Goal: Find specific page/section: Find specific page/section

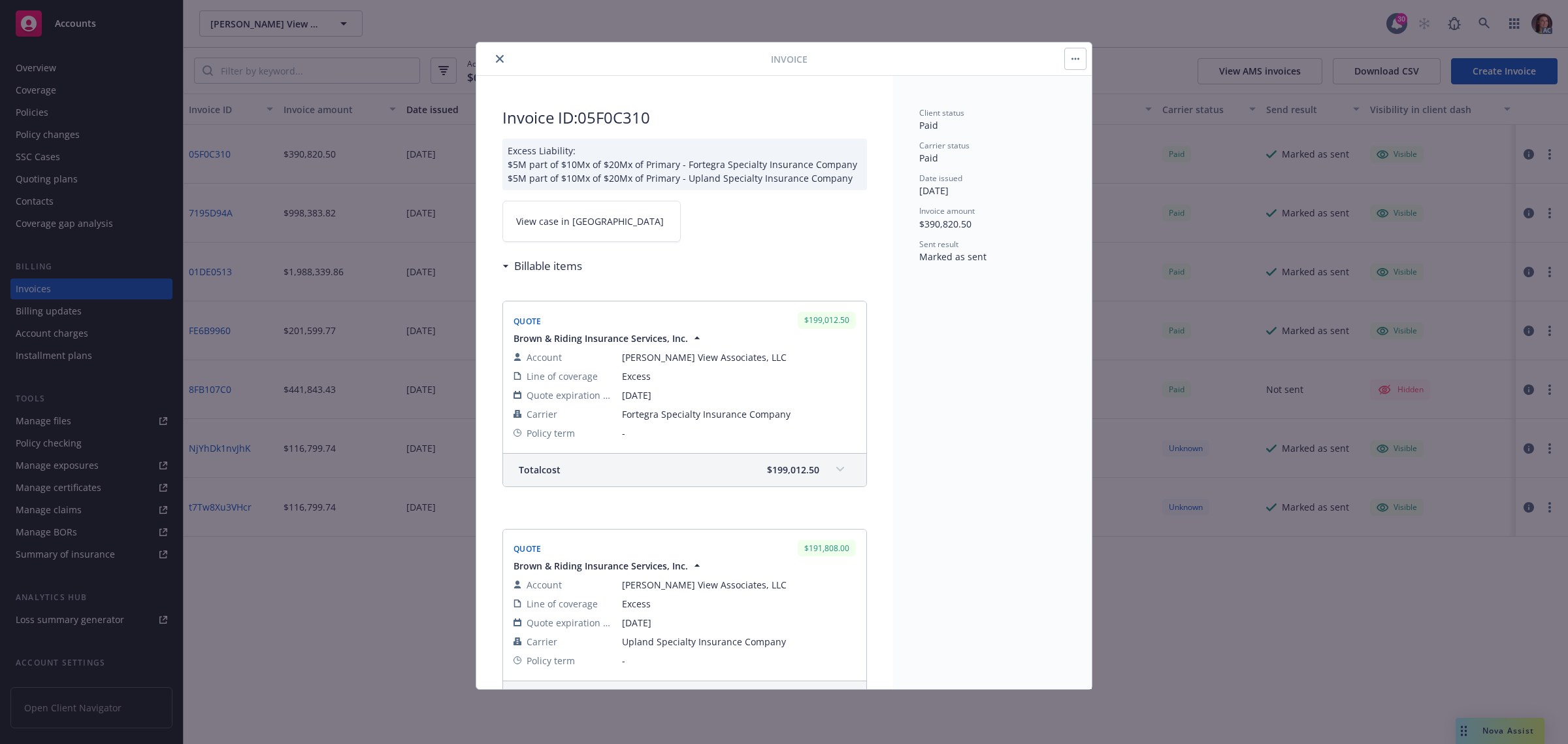
click at [502, 57] on icon "close" at bounding box center [500, 59] width 8 height 8
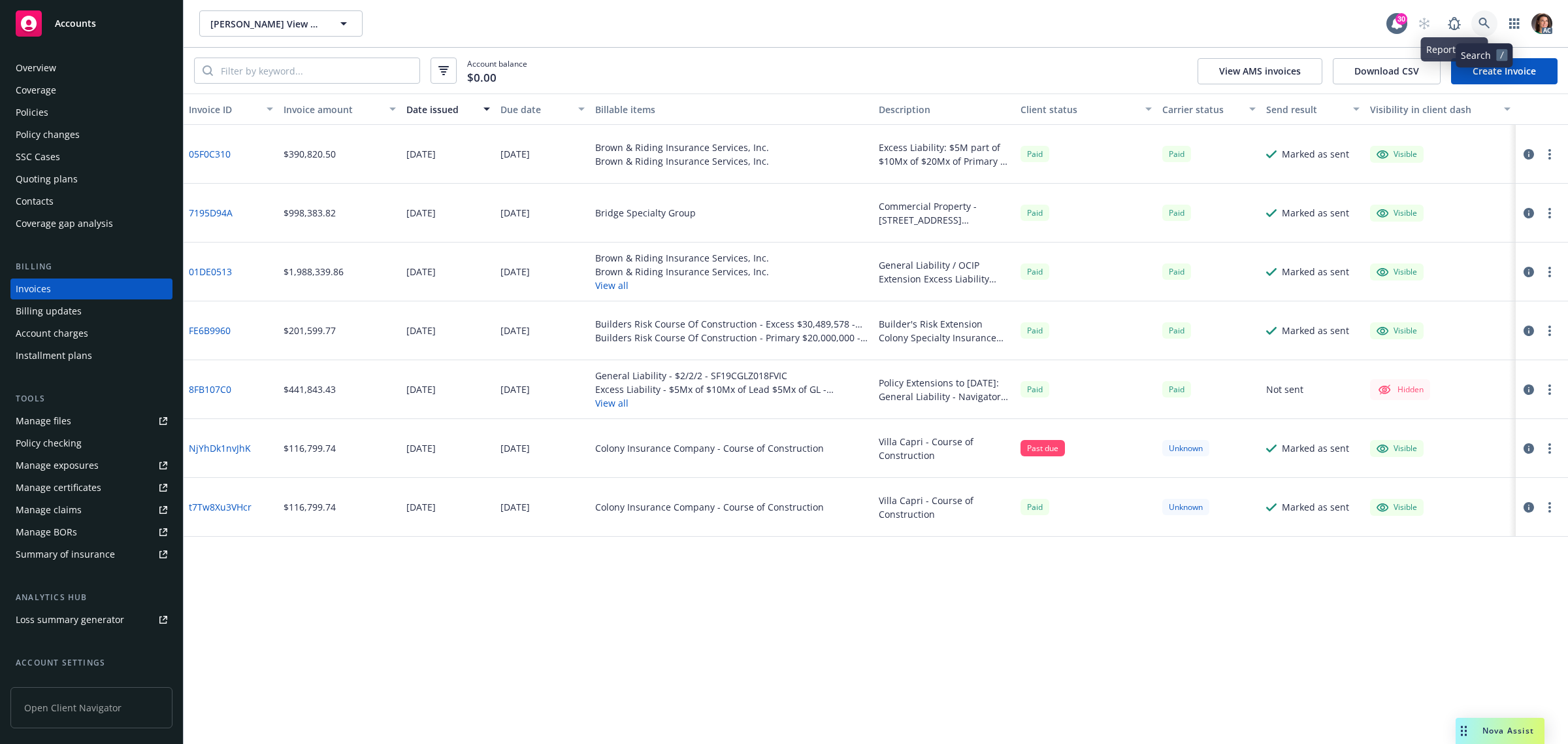
click at [1484, 18] on icon at bounding box center [1484, 23] width 12 height 12
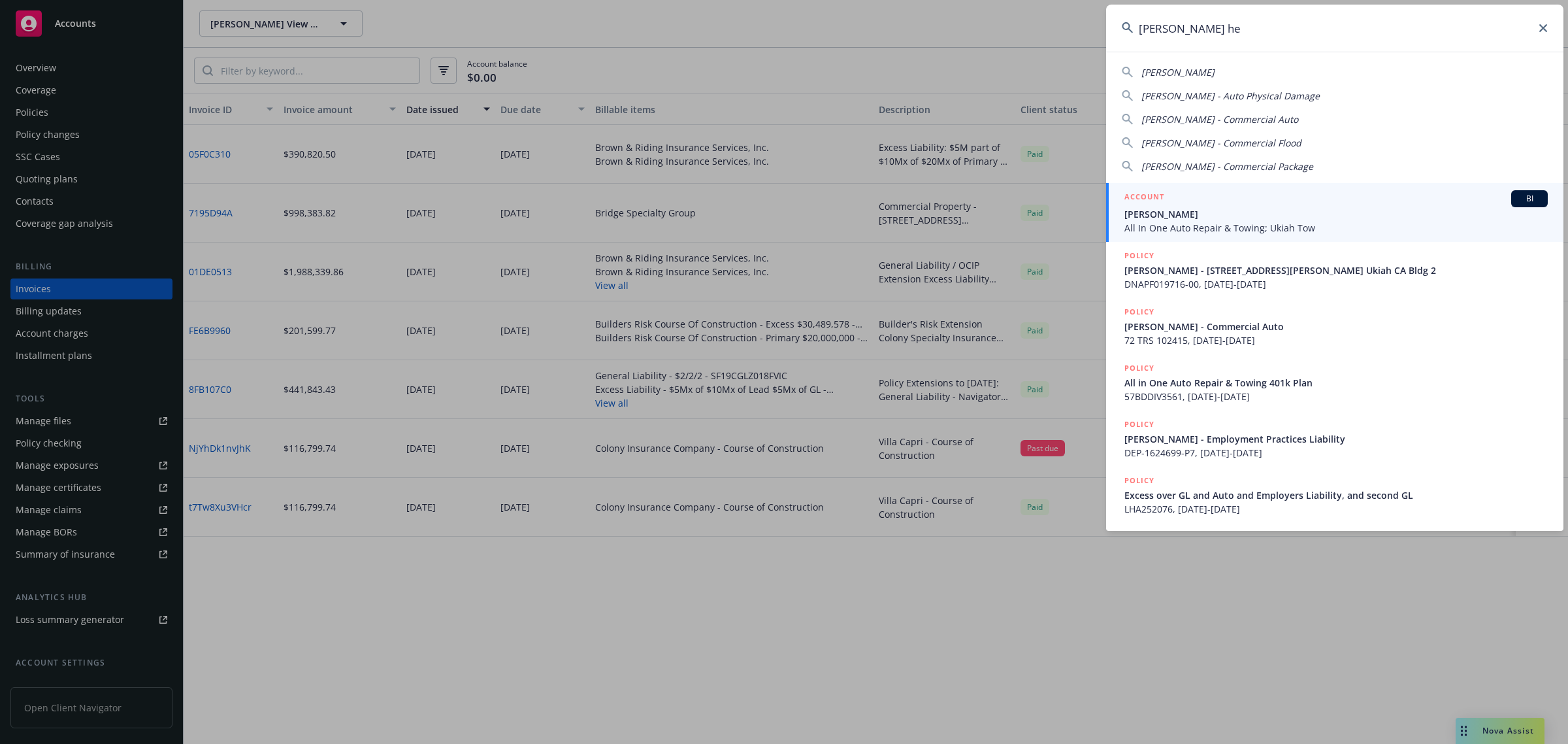
type input "[PERSON_NAME] he"
click at [1191, 206] on div "ACCOUNT BI" at bounding box center [1336, 199] width 423 height 17
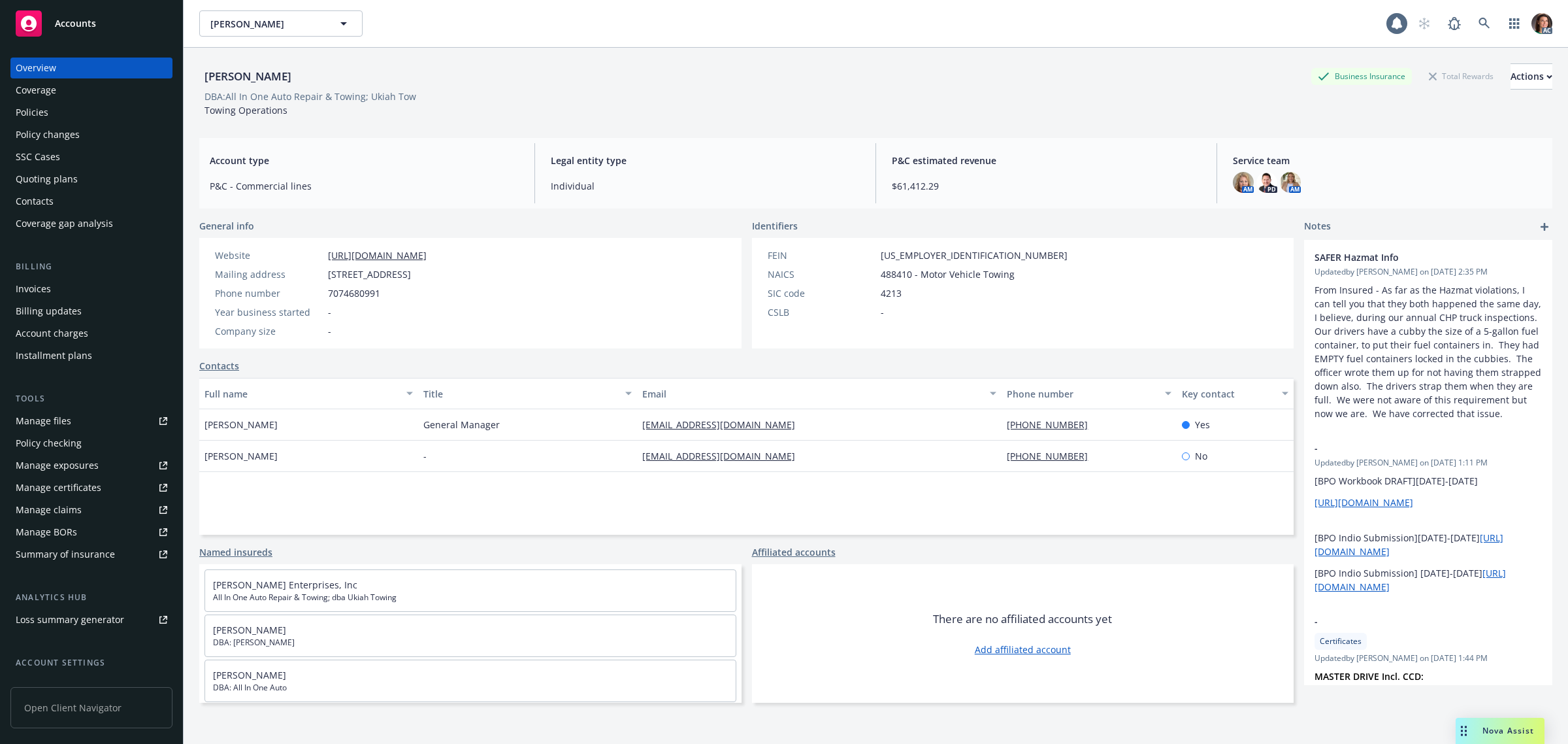
drag, startPoint x: 39, startPoint y: 115, endPoint x: 49, endPoint y: 119, distance: 10.8
click at [38, 115] on div "Policies" at bounding box center [32, 112] width 33 height 21
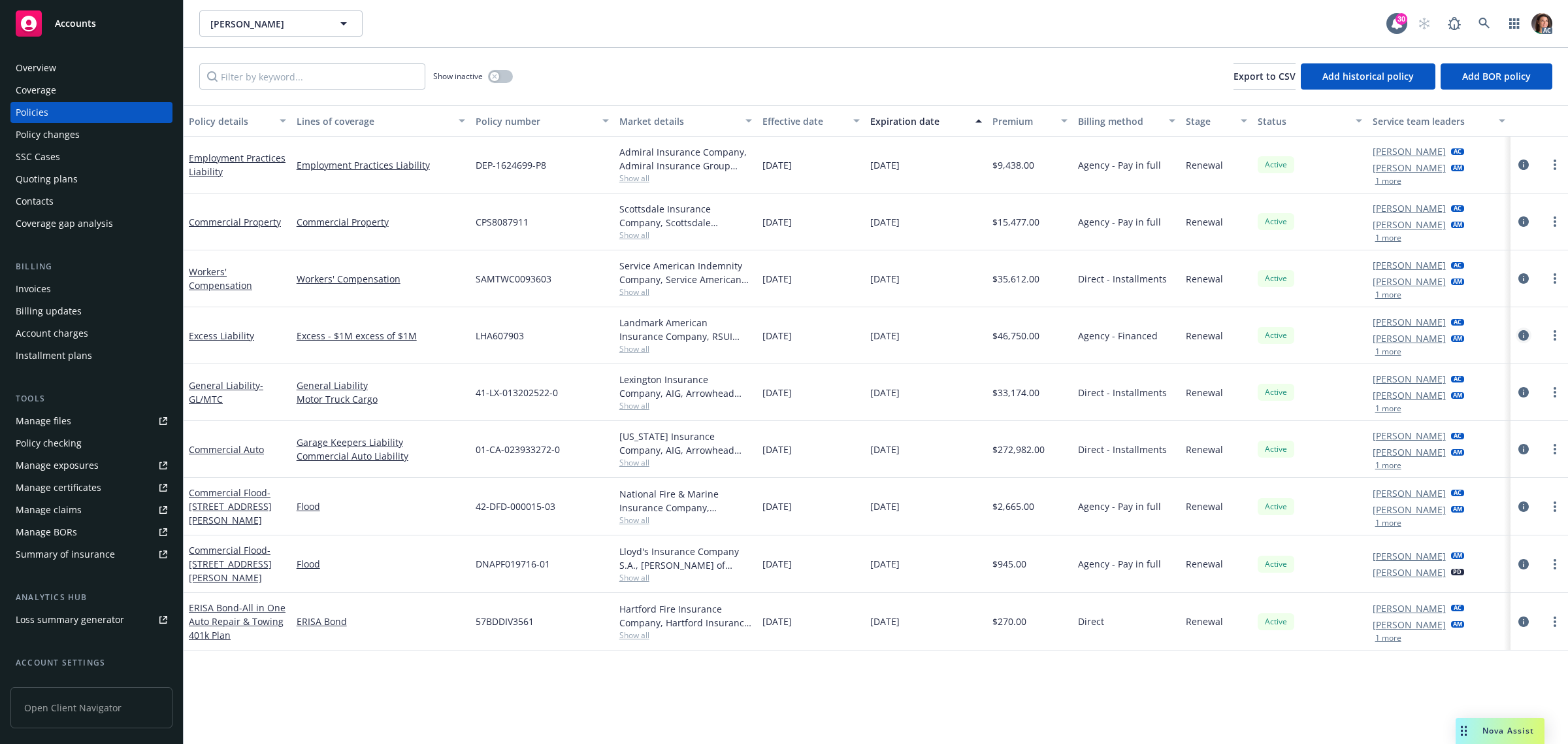
click at [1520, 335] on icon "circleInformation" at bounding box center [1524, 335] width 11 height 11
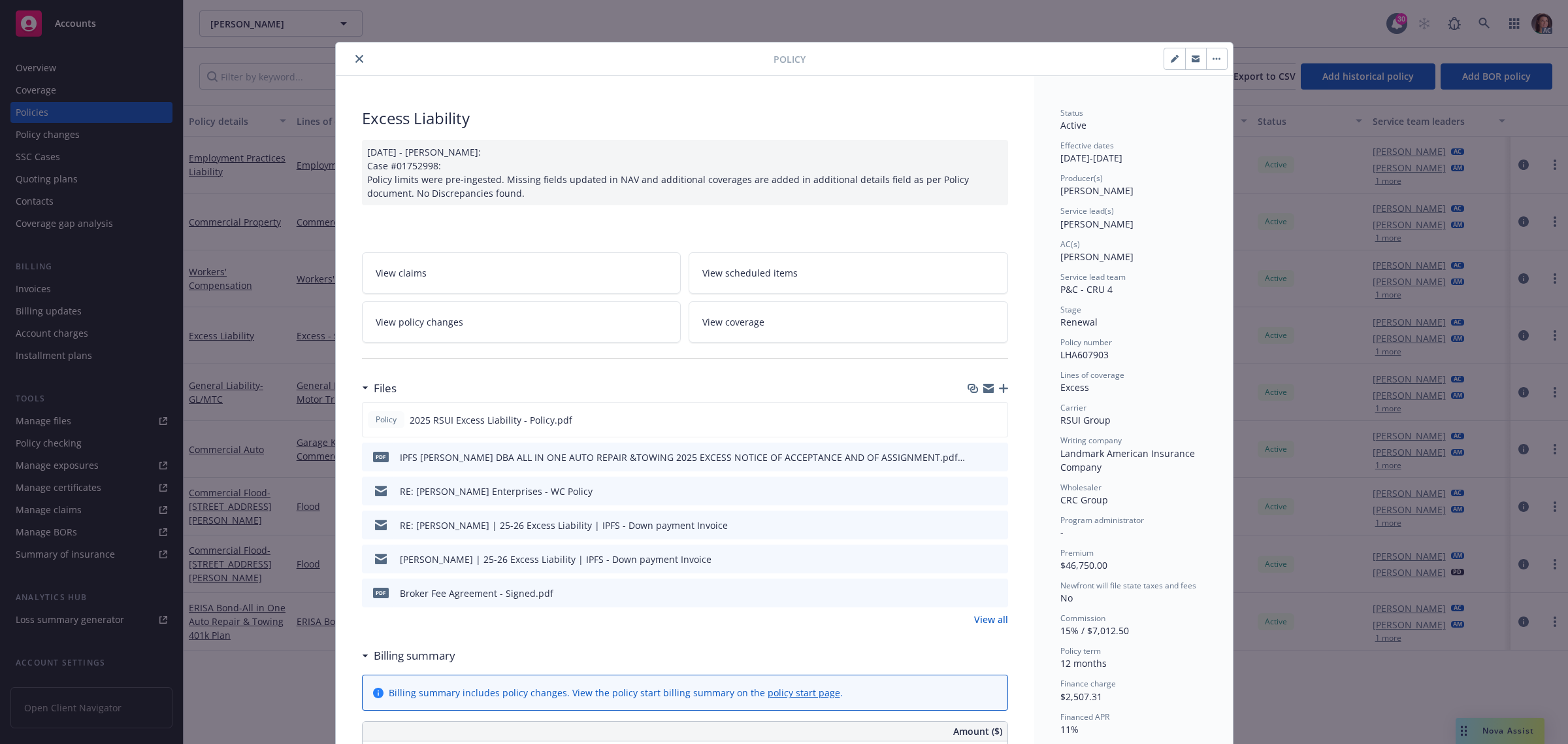
click at [355, 60] on icon "close" at bounding box center [359, 59] width 8 height 8
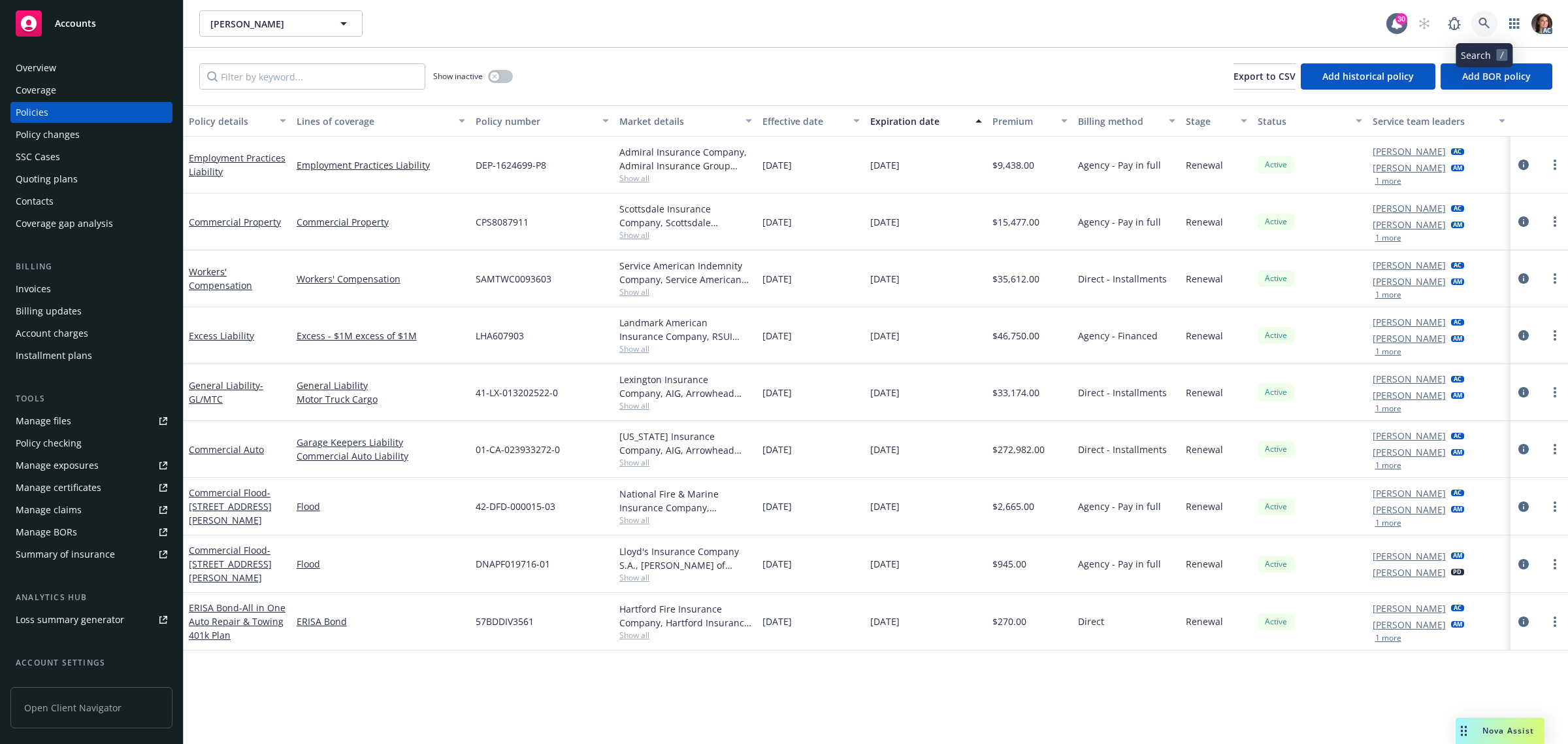
click at [1480, 21] on icon at bounding box center [1484, 23] width 11 height 11
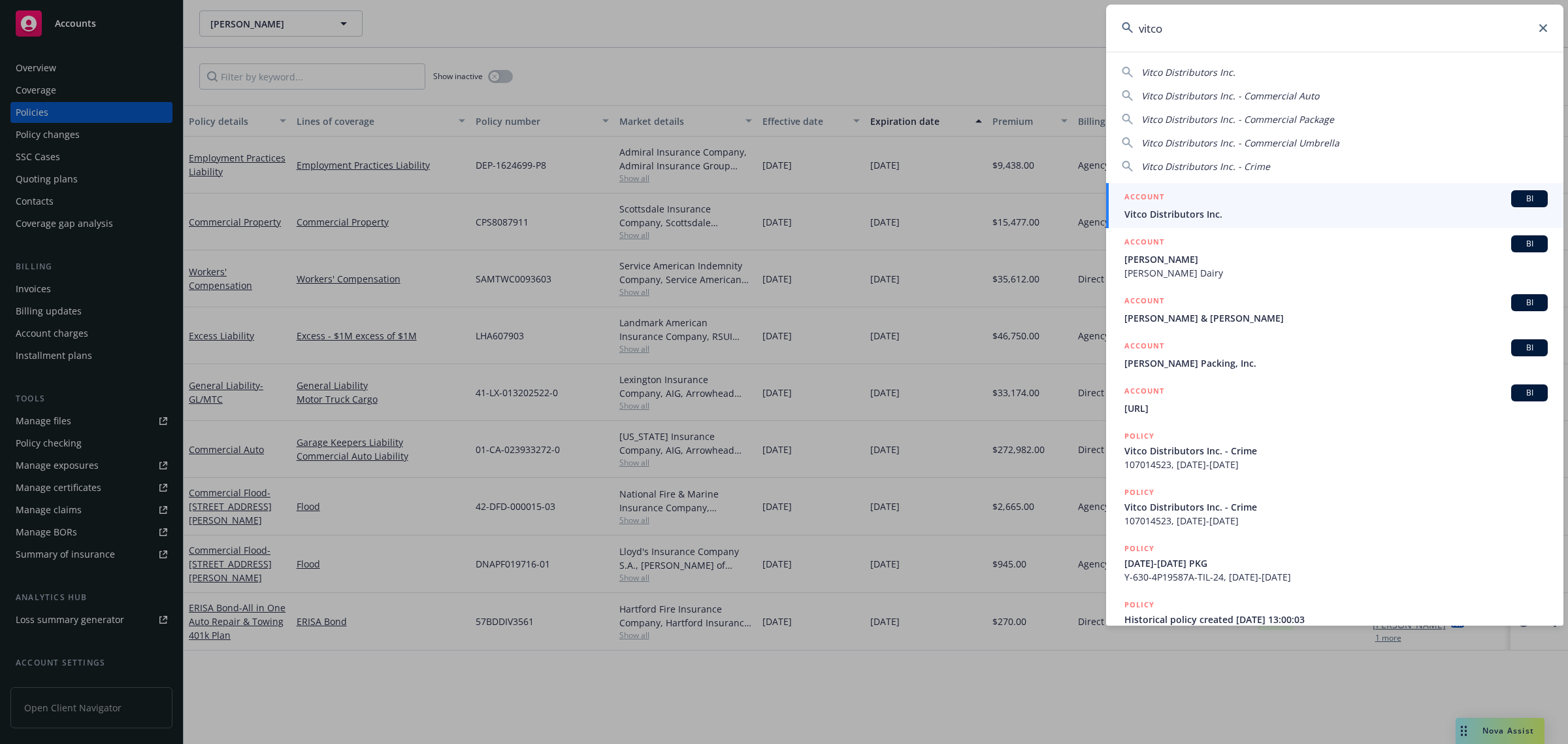
type input "vitco"
click at [1196, 216] on span "Vitco Distributors Inc." at bounding box center [1336, 214] width 423 height 14
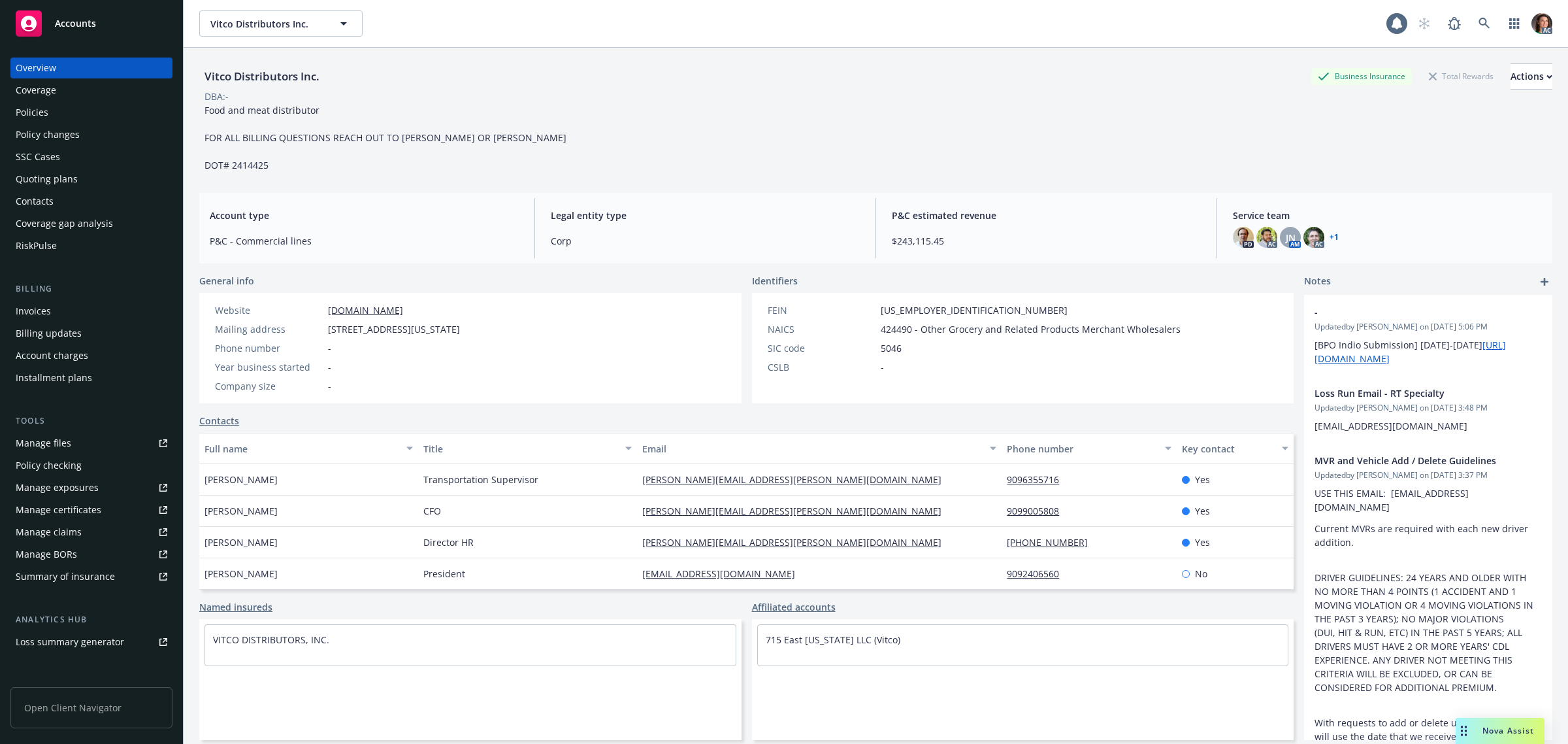
click at [32, 312] on div "Invoices" at bounding box center [33, 310] width 36 height 21
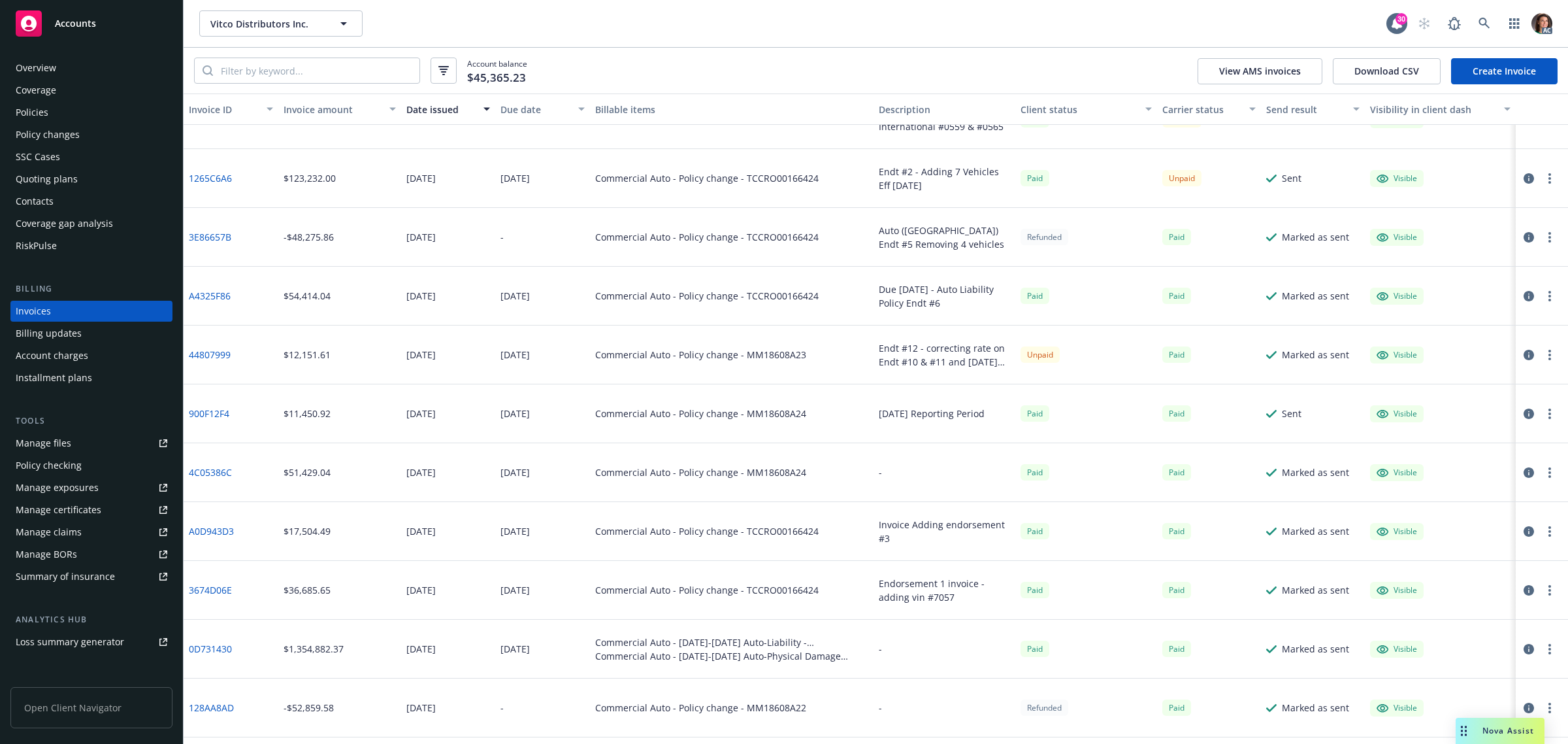
scroll to position [1144, 0]
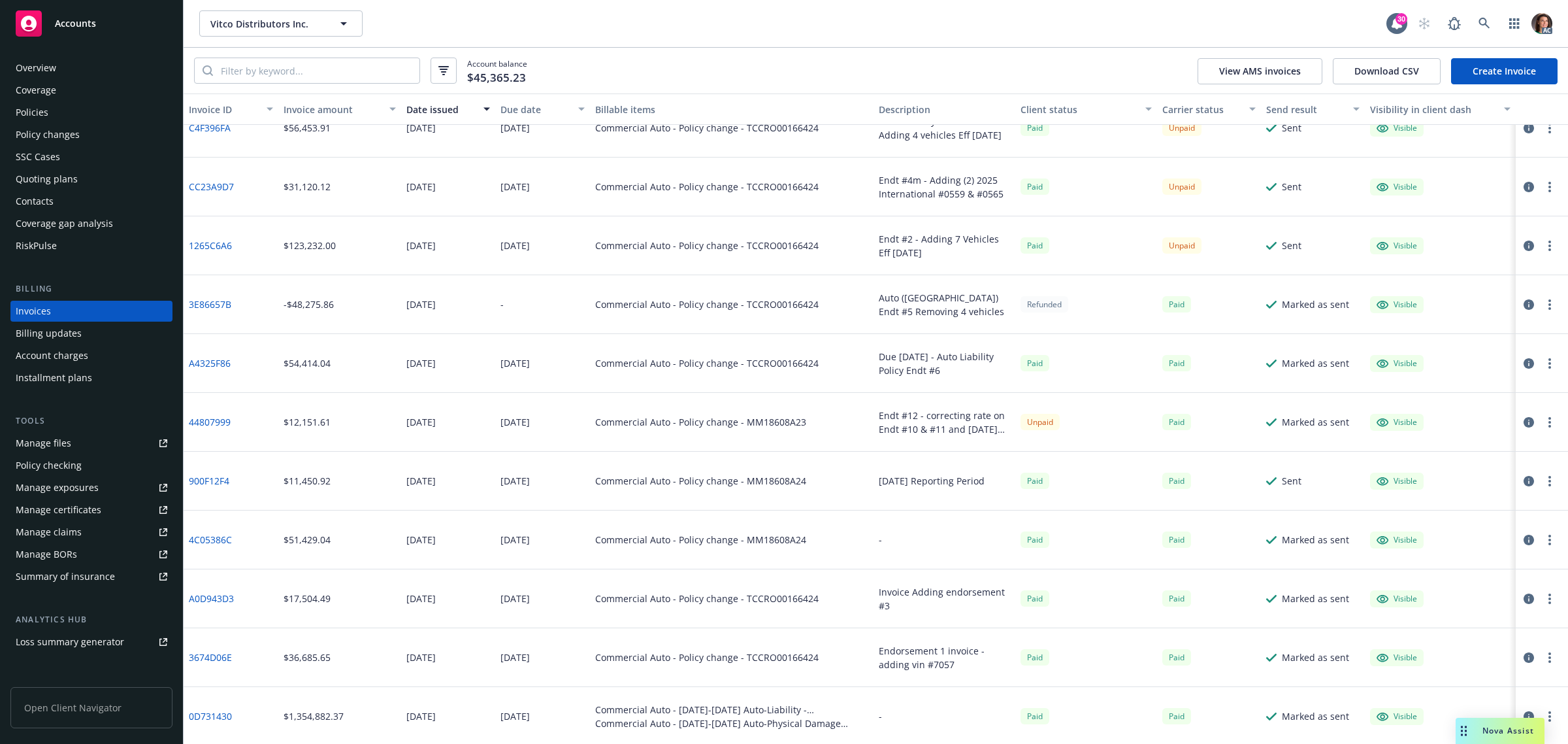
click at [1524, 422] on icon "button" at bounding box center [1529, 423] width 11 height 11
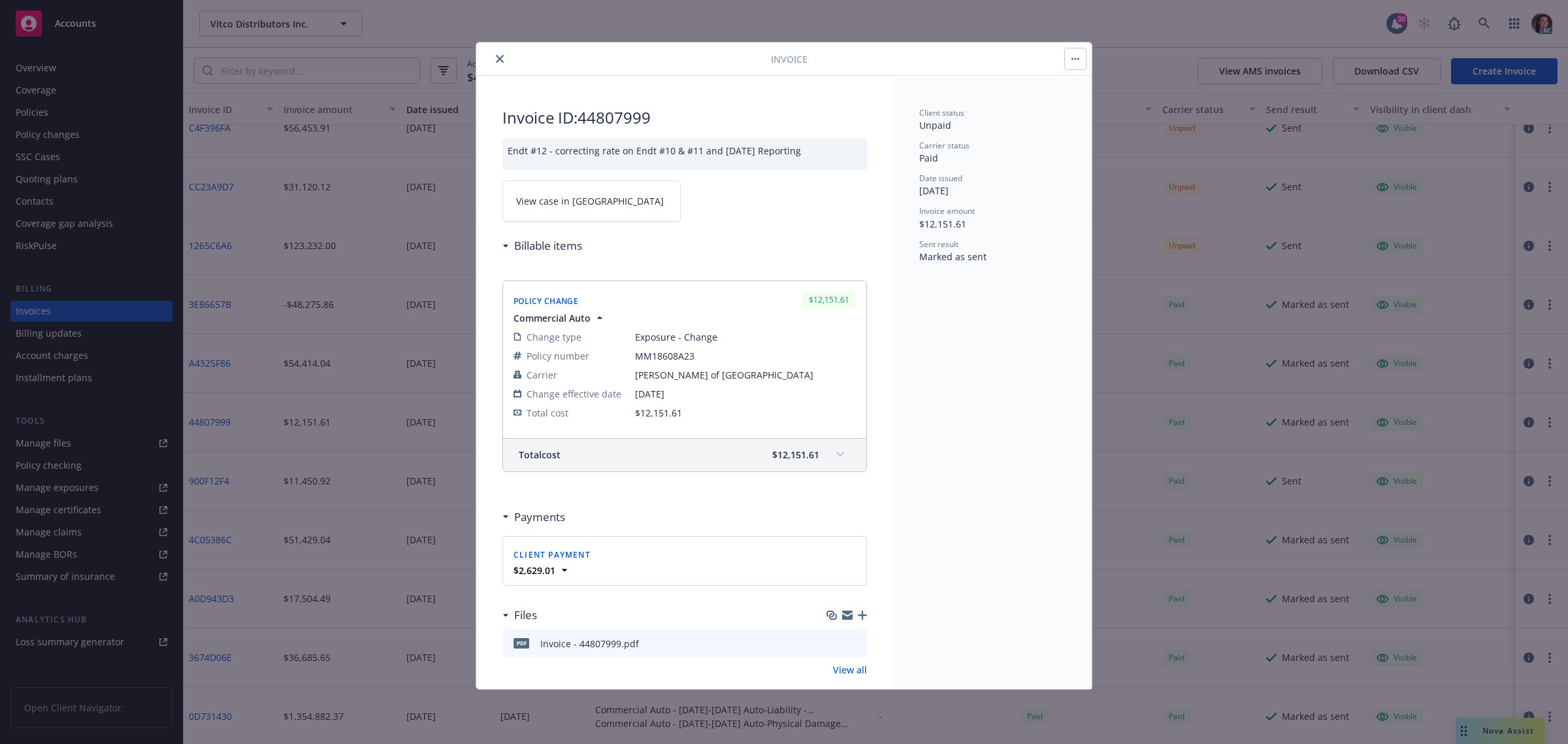
click at [587, 196] on link "View case in [GEOGRAPHIC_DATA]" at bounding box center [591, 201] width 179 height 41
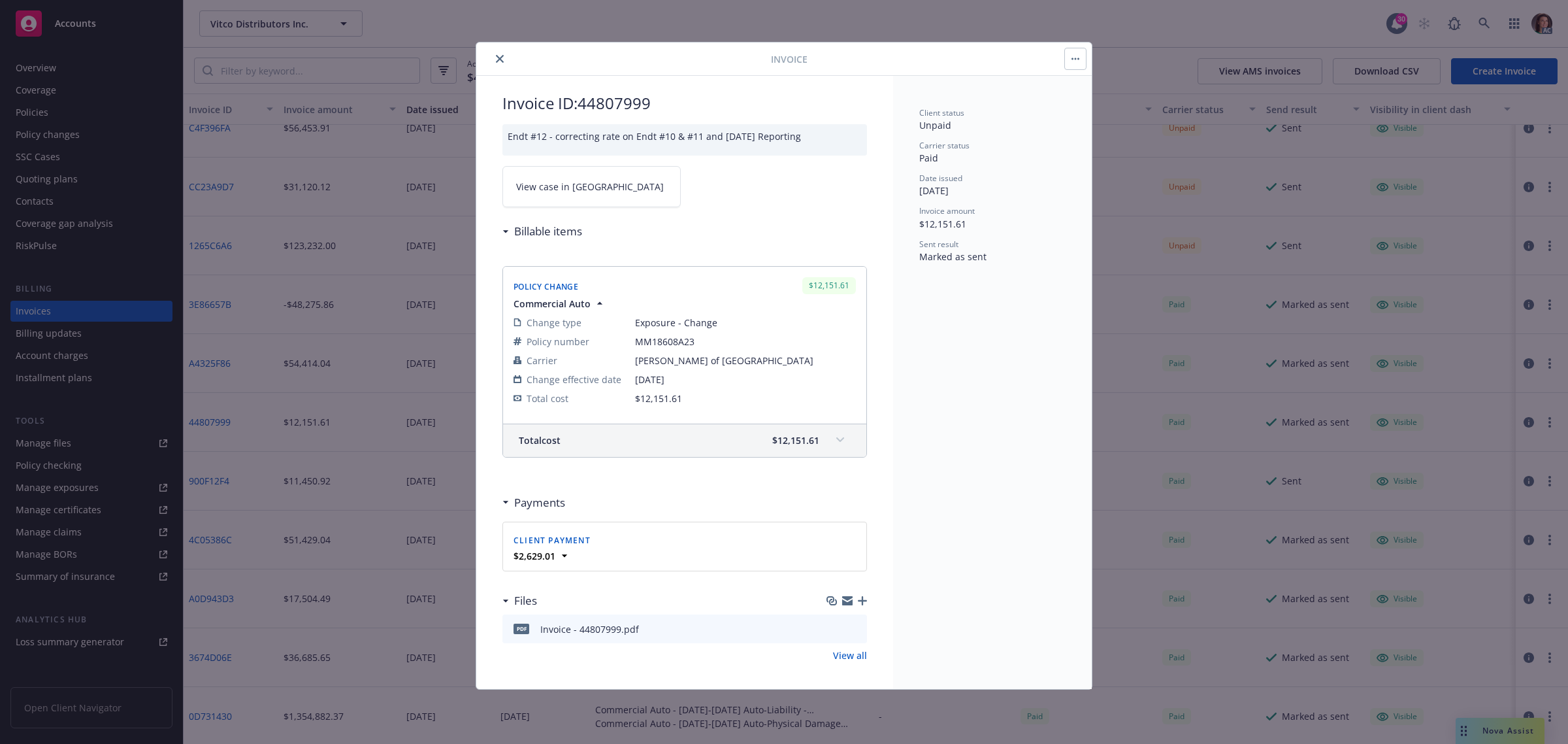
scroll to position [19, 0]
click at [495, 59] on button "close" at bounding box center [500, 59] width 15 height 15
